Goal: Task Accomplishment & Management: Use online tool/utility

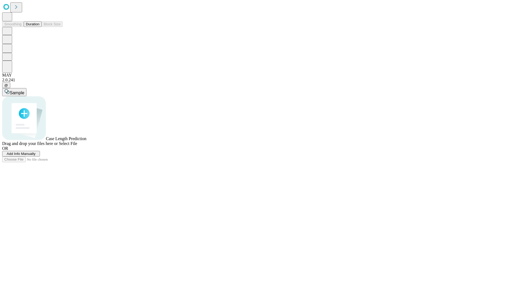
click at [36, 156] on span "Add Info Manually" at bounding box center [21, 154] width 29 height 4
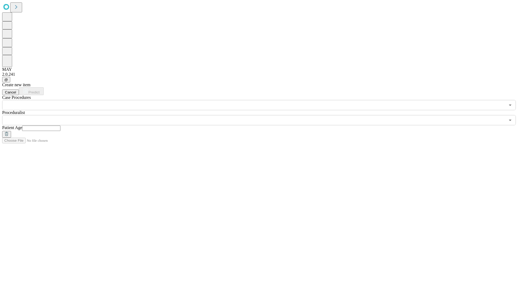
click at [60, 126] on input "text" at bounding box center [41, 128] width 38 height 5
type input "*"
click at [263, 115] on input "text" at bounding box center [253, 120] width 503 height 10
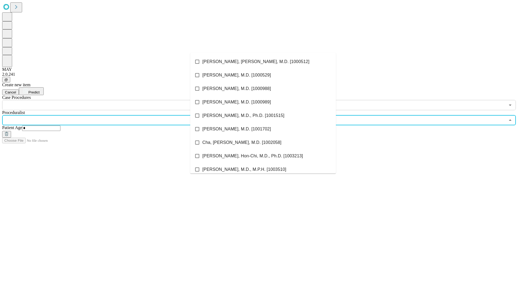
click at [263, 62] on li "[PERSON_NAME], [PERSON_NAME], M.D. [1000512]" at bounding box center [263, 61] width 146 height 13
click at [113, 100] on input "text" at bounding box center [253, 105] width 503 height 10
